Goal: Task Accomplishment & Management: Manage account settings

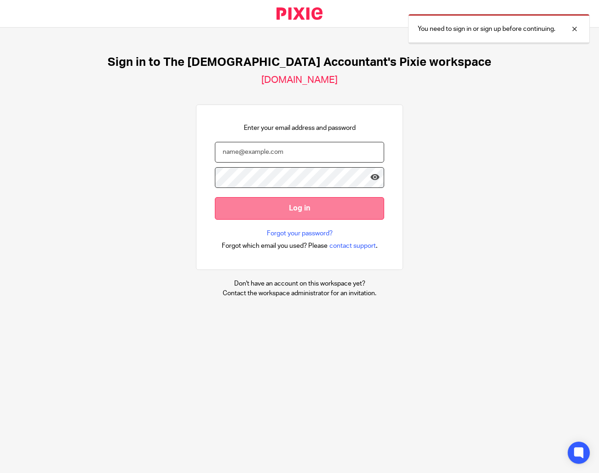
type input "[EMAIL_ADDRESS][DOMAIN_NAME]"
click at [355, 209] on input "Log in" at bounding box center [299, 208] width 169 height 23
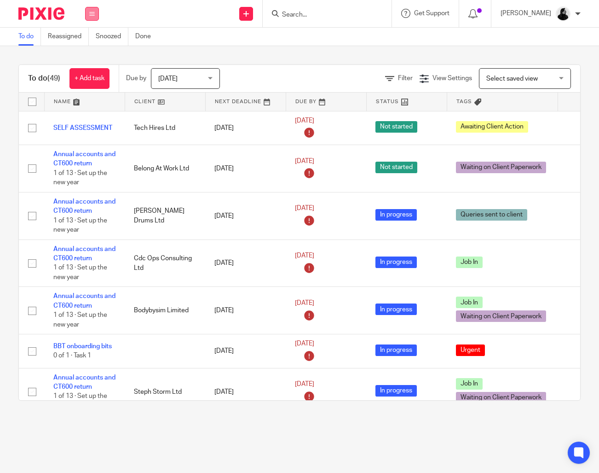
click at [94, 16] on icon at bounding box center [92, 14] width 6 height 6
click at [100, 71] on li "Clients" at bounding box center [92, 70] width 24 height 13
click at [95, 71] on link "Clients" at bounding box center [90, 70] width 20 height 6
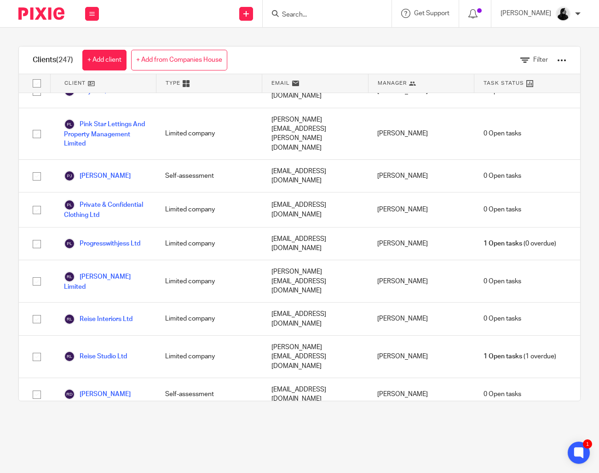
scroll to position [6569, 0]
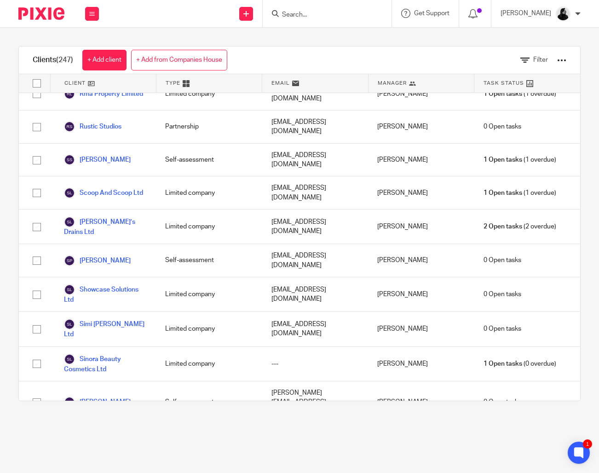
checkbox input "true"
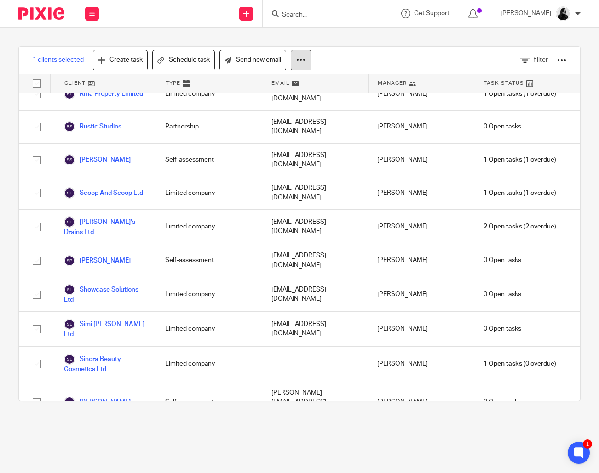
click at [297, 66] on button at bounding box center [301, 60] width 21 height 21
click at [285, 99] on button "Archive" at bounding box center [275, 99] width 62 height 12
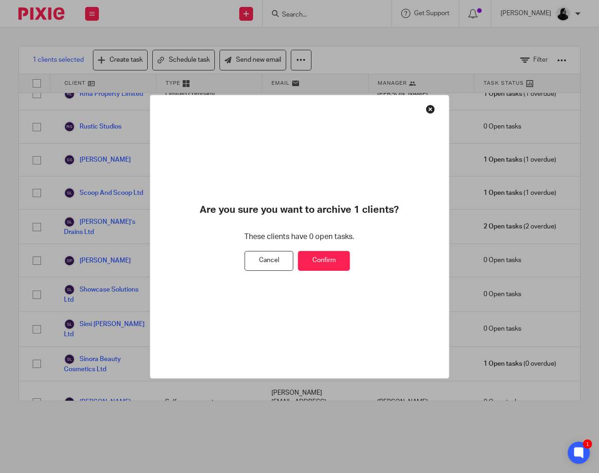
click at [333, 253] on button "Confirm" at bounding box center [324, 261] width 52 height 20
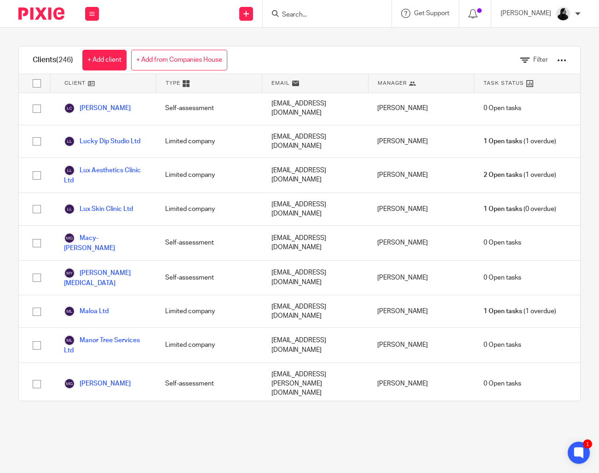
scroll to position [4857, 0]
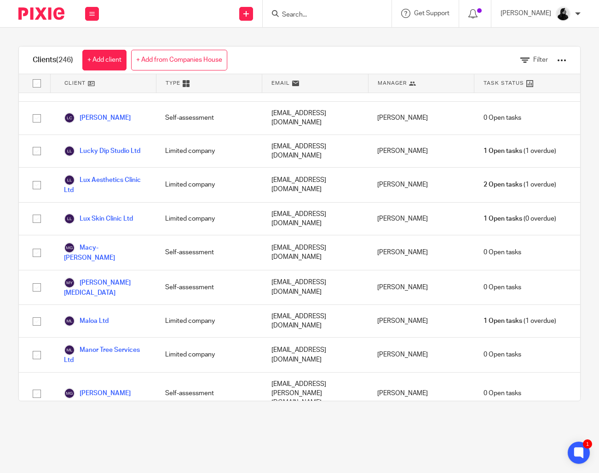
checkbox input "true"
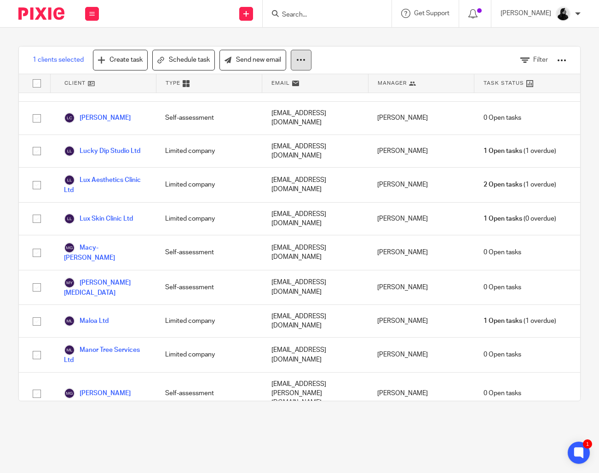
click at [307, 65] on button at bounding box center [301, 60] width 21 height 21
click at [274, 100] on button "Archive" at bounding box center [275, 99] width 62 height 12
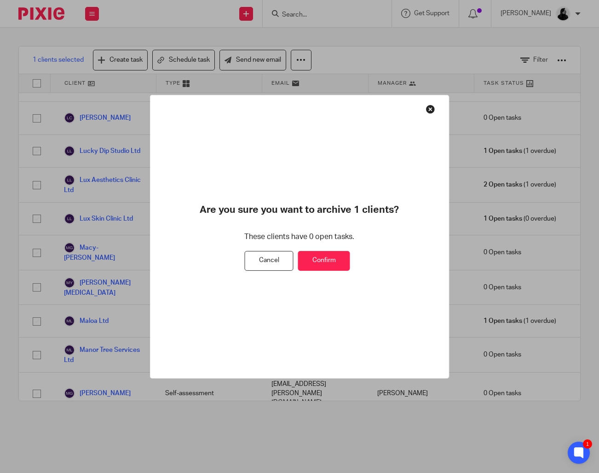
click at [336, 254] on button "Confirm" at bounding box center [324, 261] width 52 height 20
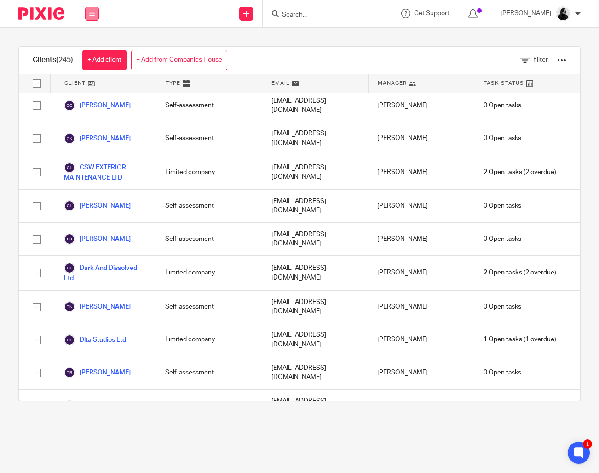
scroll to position [1694, 0]
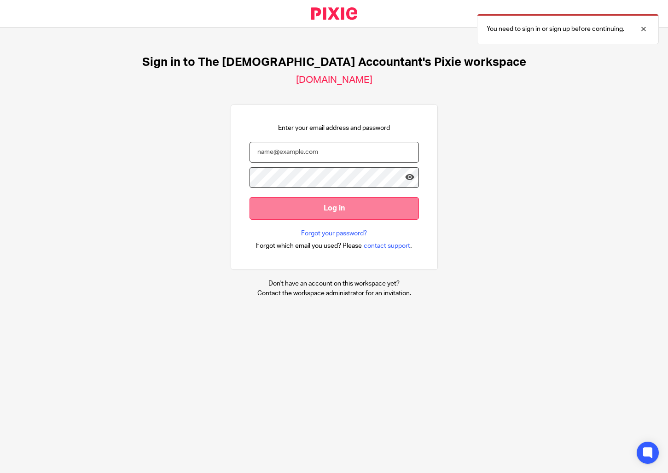
type input "[EMAIL_ADDRESS][DOMAIN_NAME]"
click at [348, 205] on input "Log in" at bounding box center [333, 208] width 169 height 23
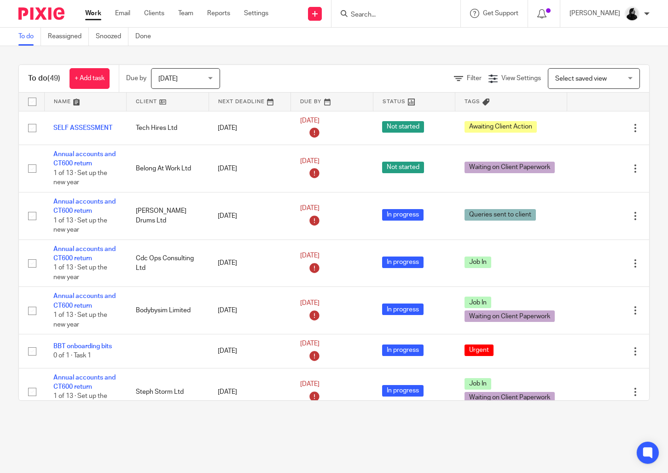
click at [386, 15] on input "Search" at bounding box center [391, 15] width 83 height 8
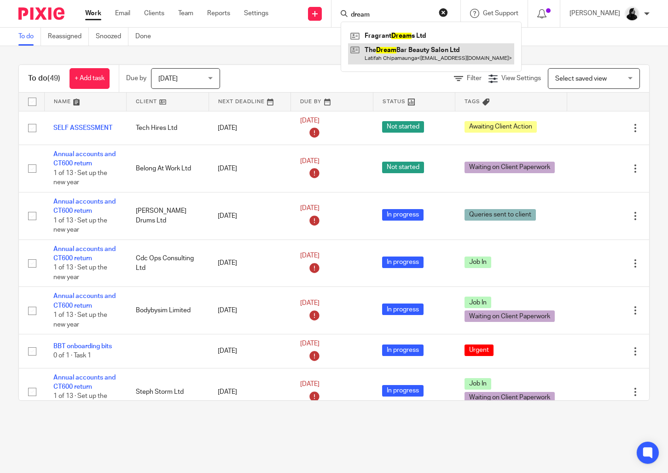
type input "dream"
click at [402, 48] on link at bounding box center [431, 53] width 166 height 21
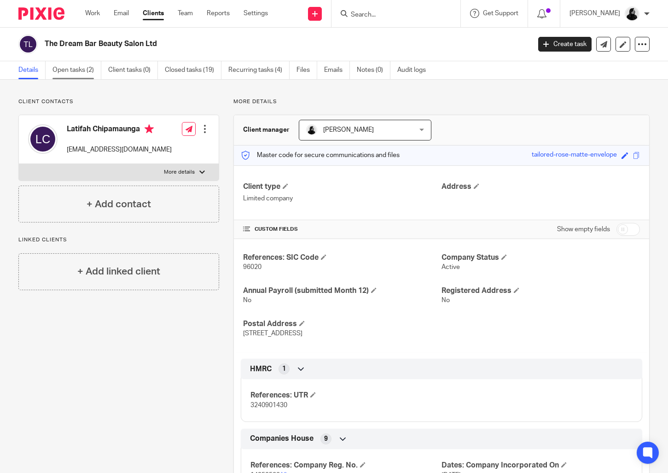
click at [74, 70] on link "Open tasks (2)" at bounding box center [76, 70] width 49 height 18
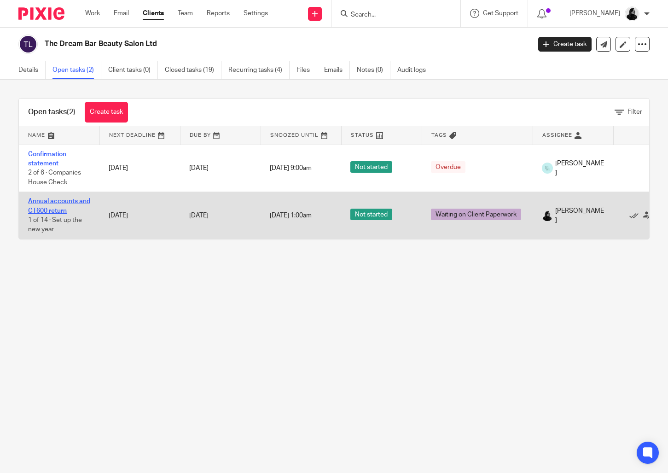
click at [57, 209] on link "Annual accounts and CT600 return" at bounding box center [59, 206] width 62 height 16
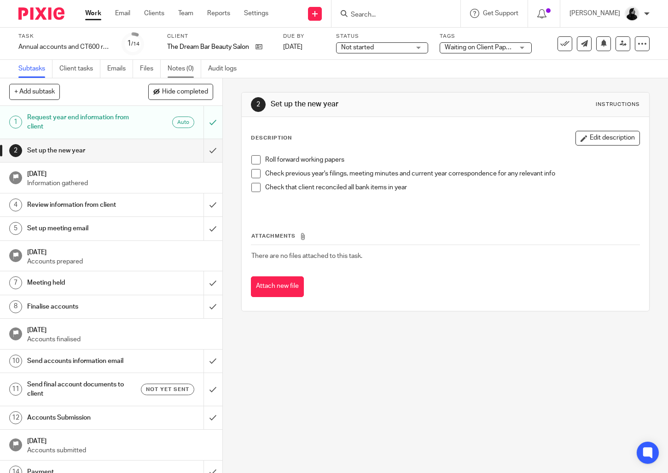
click at [178, 72] on link "Notes (0)" at bounding box center [185, 69] width 34 height 18
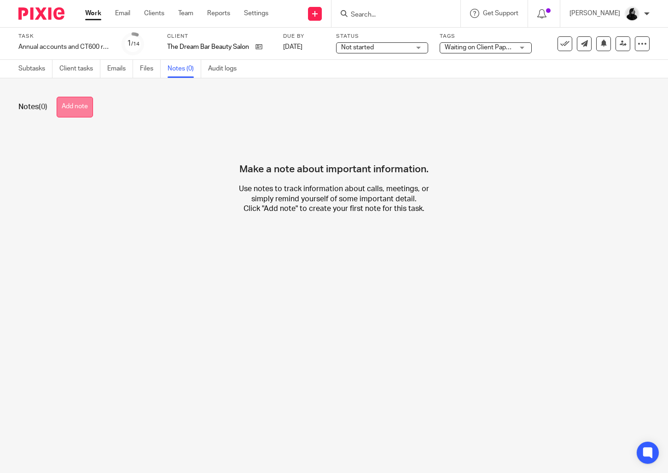
click at [87, 113] on button "Add note" at bounding box center [75, 107] width 36 height 21
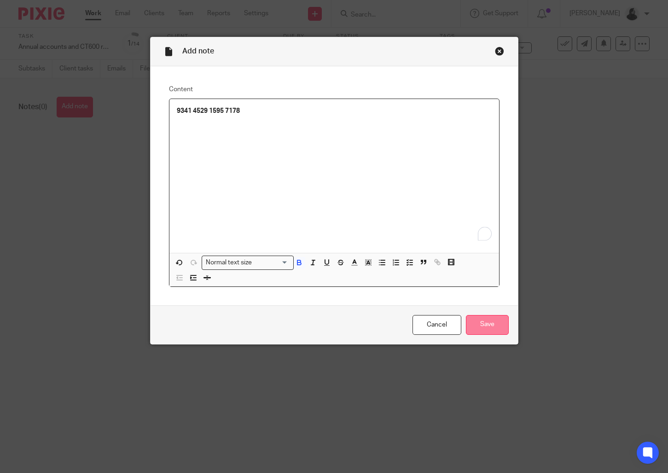
click at [489, 331] on input "Save" at bounding box center [487, 325] width 43 height 20
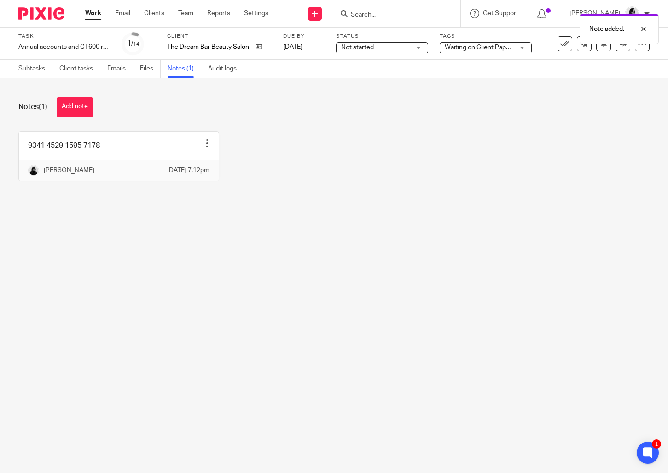
click at [381, 12] on div "Note added." at bounding box center [496, 26] width 325 height 35
click at [380, 15] on div "Note added." at bounding box center [496, 26] width 325 height 35
click at [382, 17] on input "Search" at bounding box center [391, 15] width 83 height 8
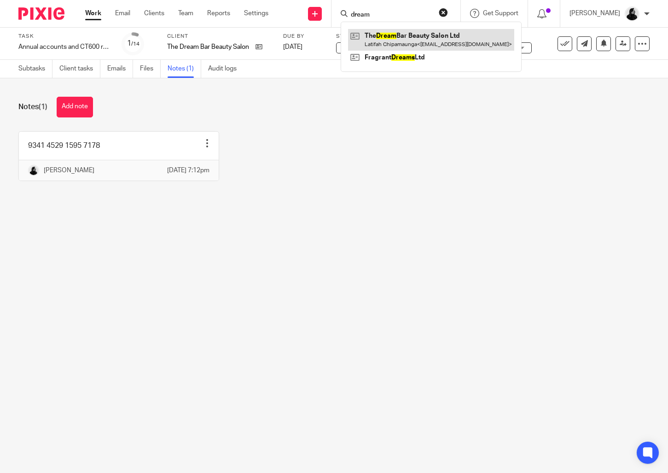
type input "dream"
click at [401, 38] on link at bounding box center [431, 39] width 166 height 21
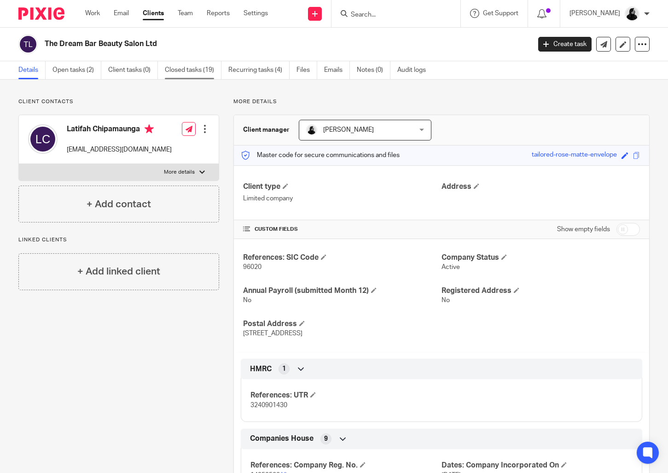
click at [202, 71] on link "Closed tasks (19)" at bounding box center [193, 70] width 57 height 18
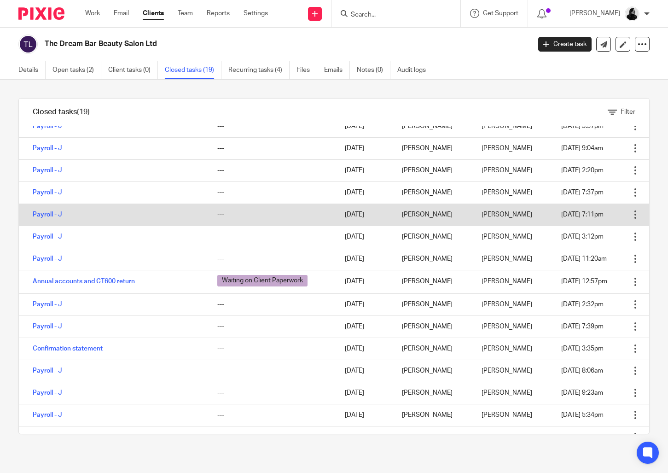
scroll to position [132, 0]
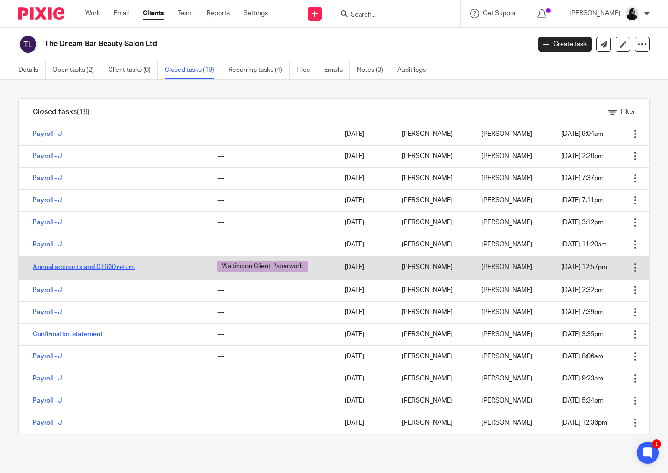
click at [120, 266] on link "Annual accounts and CT600 return" at bounding box center [84, 267] width 102 height 6
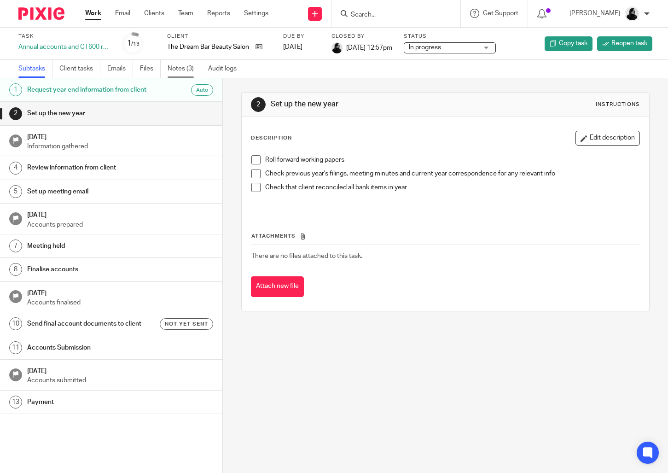
click at [183, 68] on link "Notes (3)" at bounding box center [185, 69] width 34 height 18
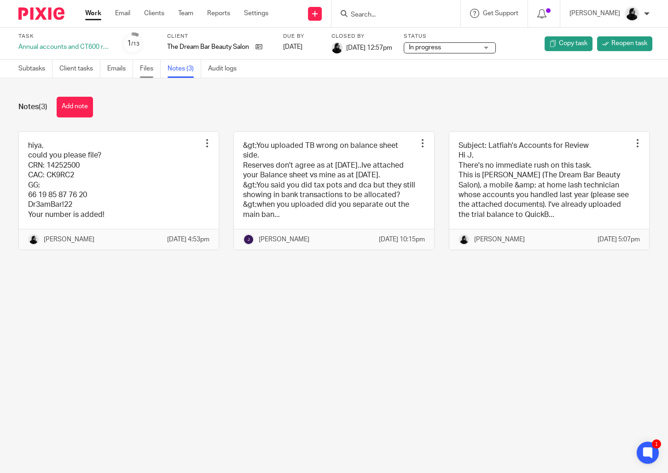
click at [152, 73] on link "Files" at bounding box center [150, 69] width 21 height 18
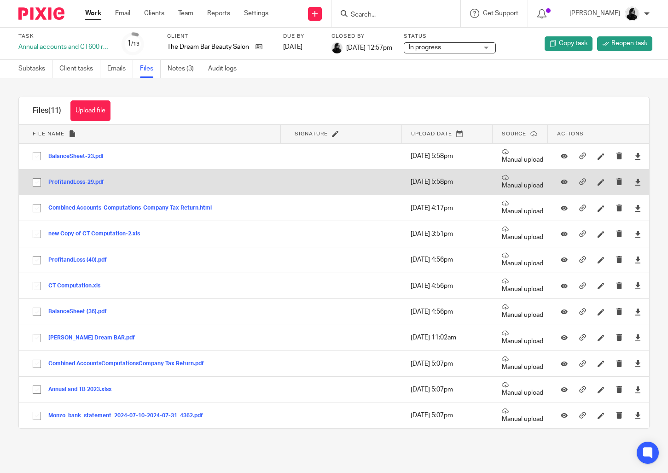
click at [102, 182] on button "ProfitandLoss-29.pdf" at bounding box center [79, 182] width 63 height 6
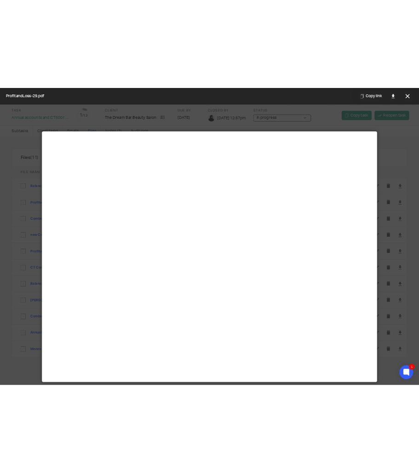
scroll to position [64, 0]
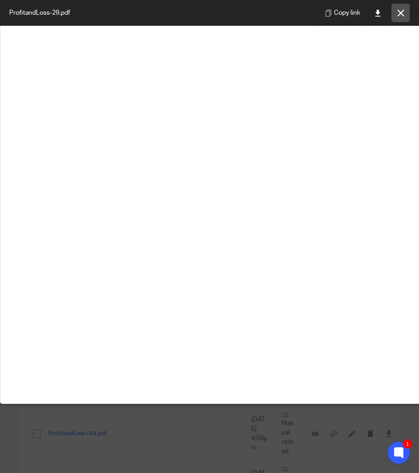
click at [401, 13] on icon at bounding box center [401, 13] width 7 height 7
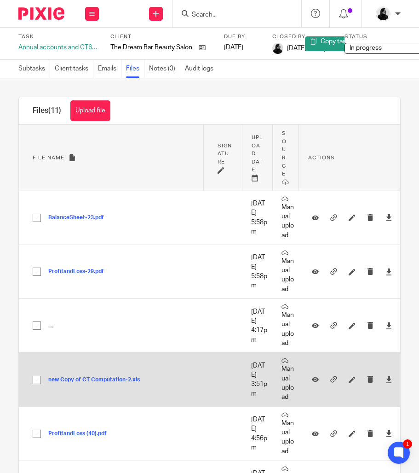
click at [104, 383] on button "new Copy of CT Computation-2.xls" at bounding box center [97, 380] width 98 height 6
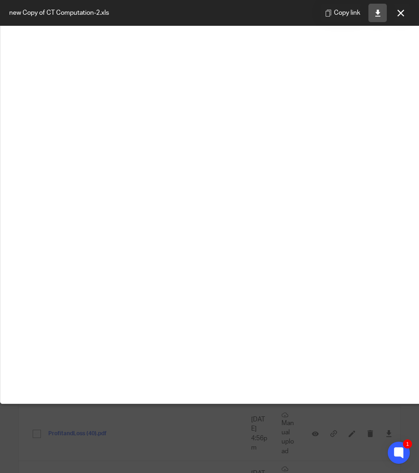
drag, startPoint x: 382, startPoint y: 10, endPoint x: 377, endPoint y: 12, distance: 6.3
click at [382, 10] on link at bounding box center [378, 13] width 18 height 18
click at [403, 17] on button at bounding box center [401, 13] width 18 height 18
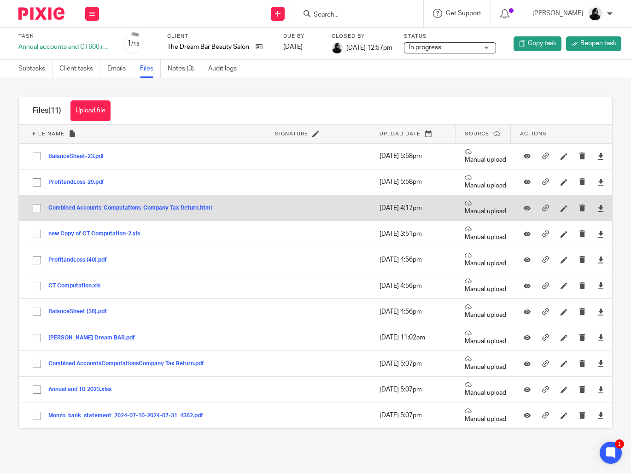
click at [139, 207] on button "Combined Accounts-Computations-Company Tax Return.html" at bounding box center [133, 208] width 170 height 6
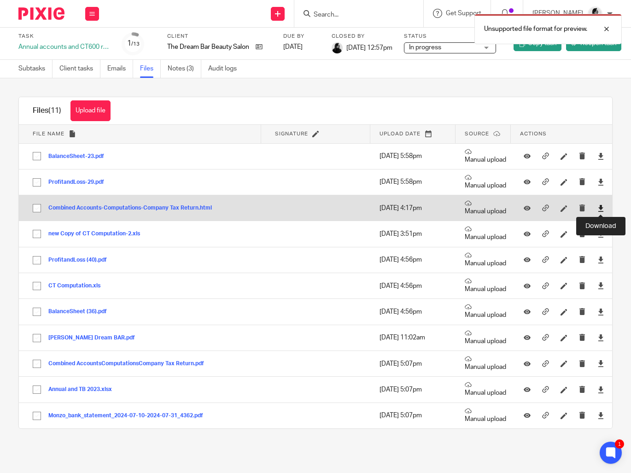
click at [600, 209] on icon at bounding box center [600, 208] width 7 height 7
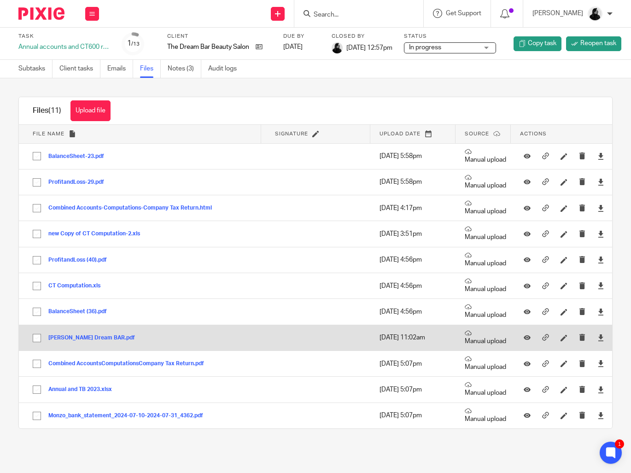
click at [79, 336] on button "[PERSON_NAME] Dream BAR.pdf" at bounding box center [94, 338] width 93 height 6
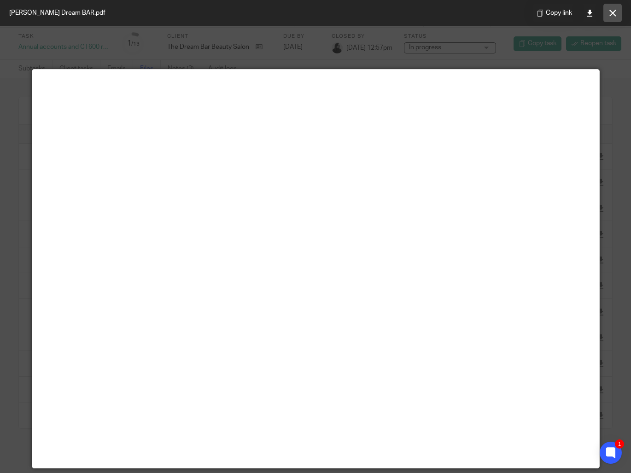
click at [609, 15] on icon at bounding box center [612, 13] width 7 height 7
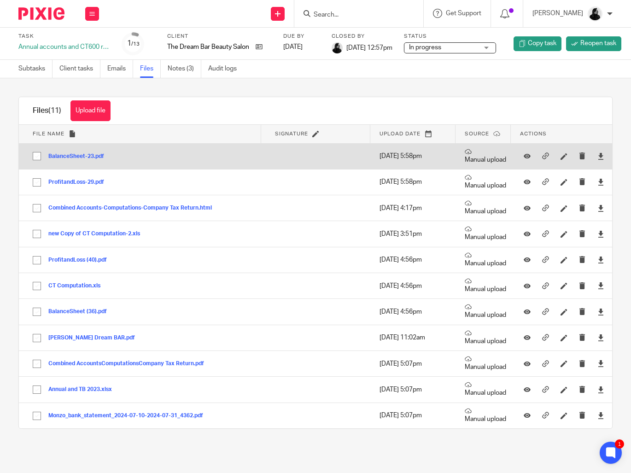
click at [65, 154] on button "BalanceSheet-23.pdf" at bounding box center [79, 156] width 63 height 6
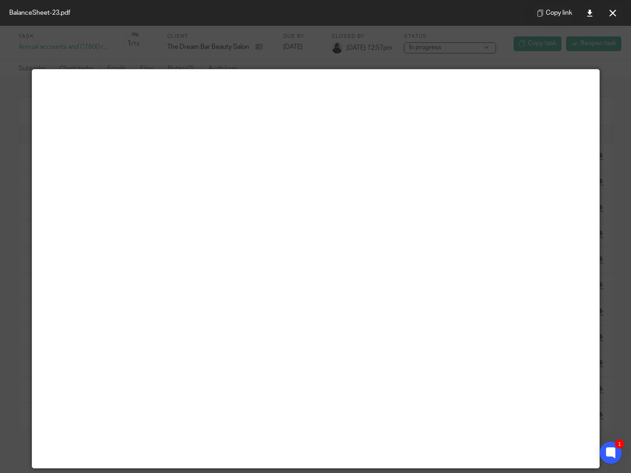
drag, startPoint x: 614, startPoint y: 12, endPoint x: 607, endPoint y: 16, distance: 8.0
click at [614, 12] on icon at bounding box center [612, 13] width 7 height 7
